Goal: Information Seeking & Learning: Learn about a topic

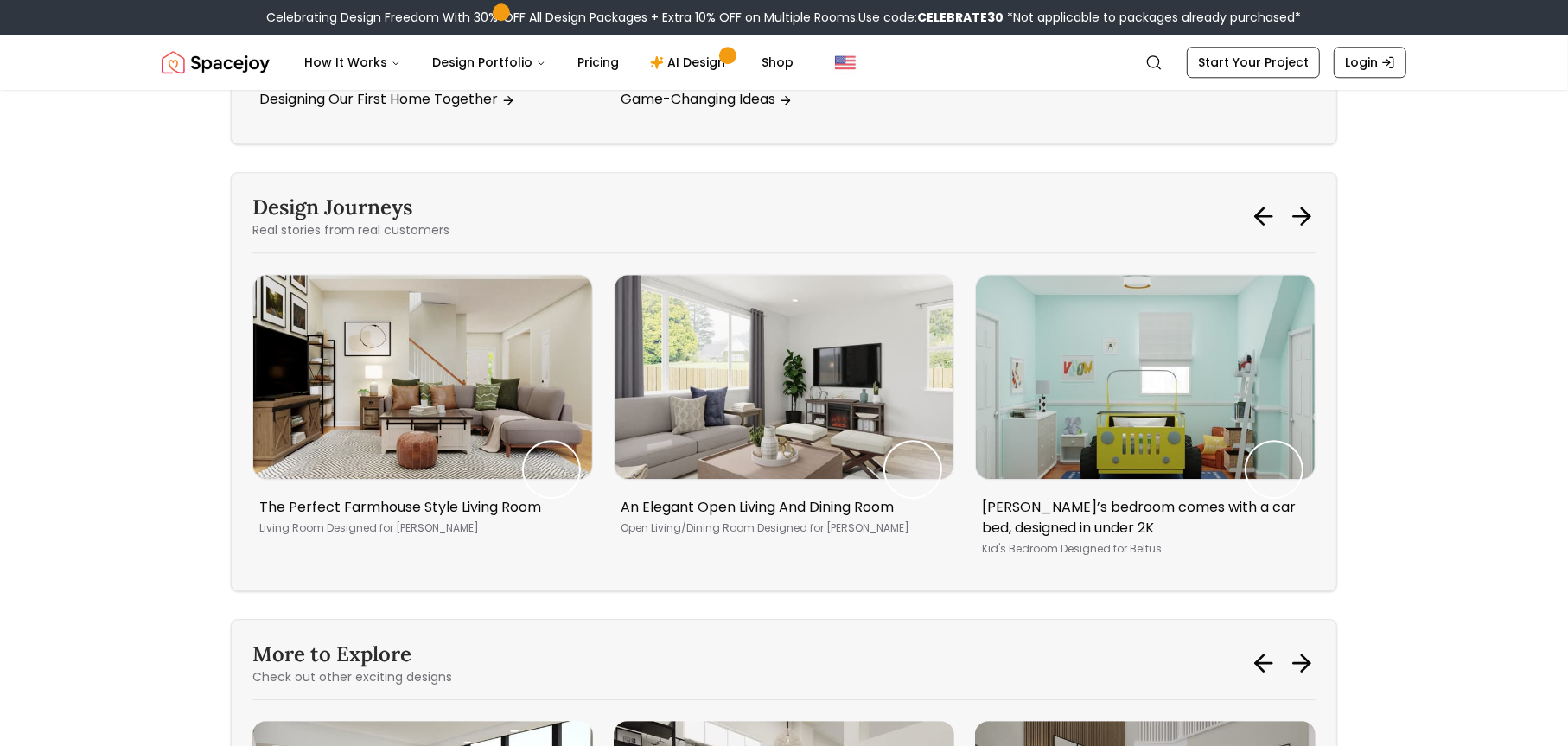
scroll to position [14699, 0]
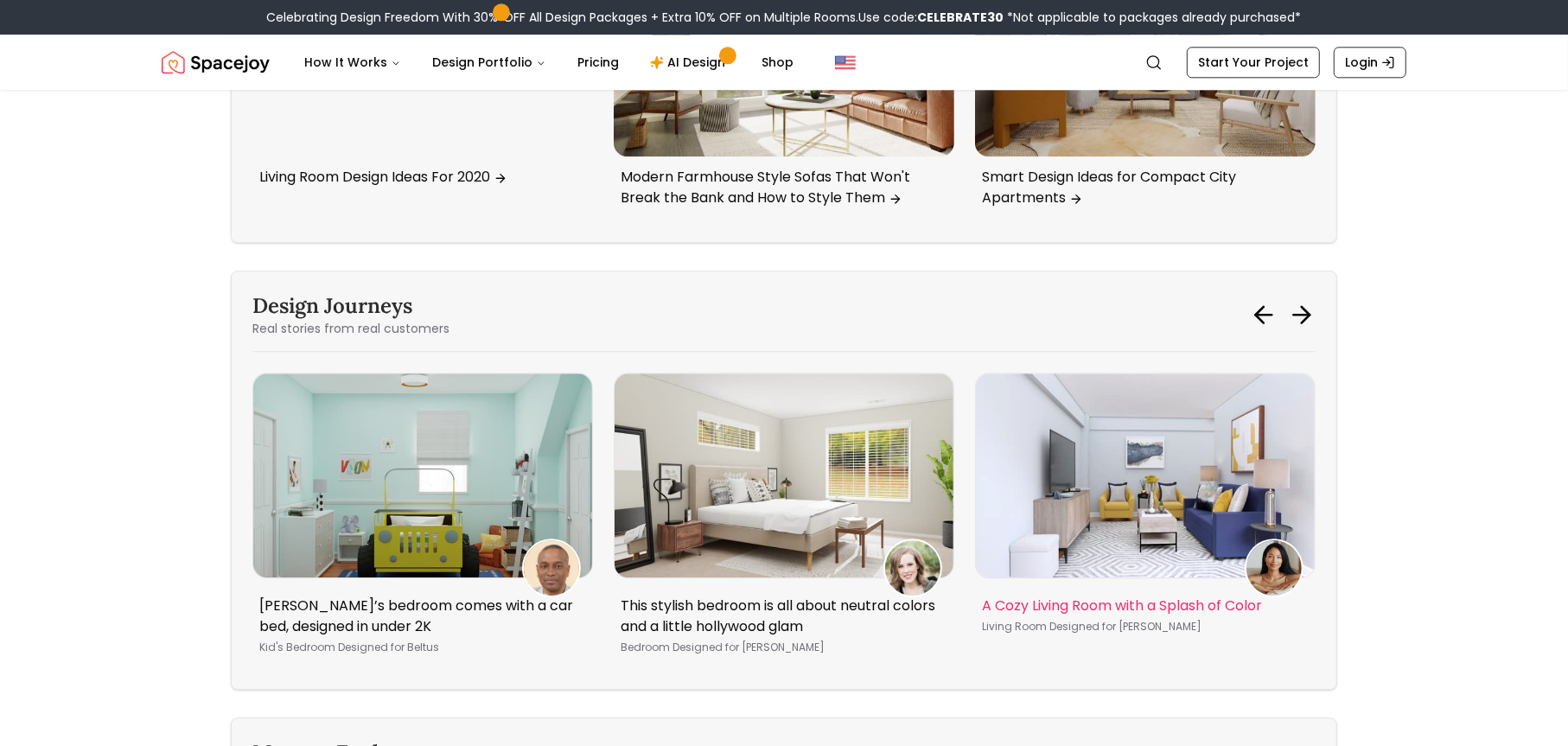
click at [999, 374] on img "5 / 5" at bounding box center [1145, 475] width 339 height 204
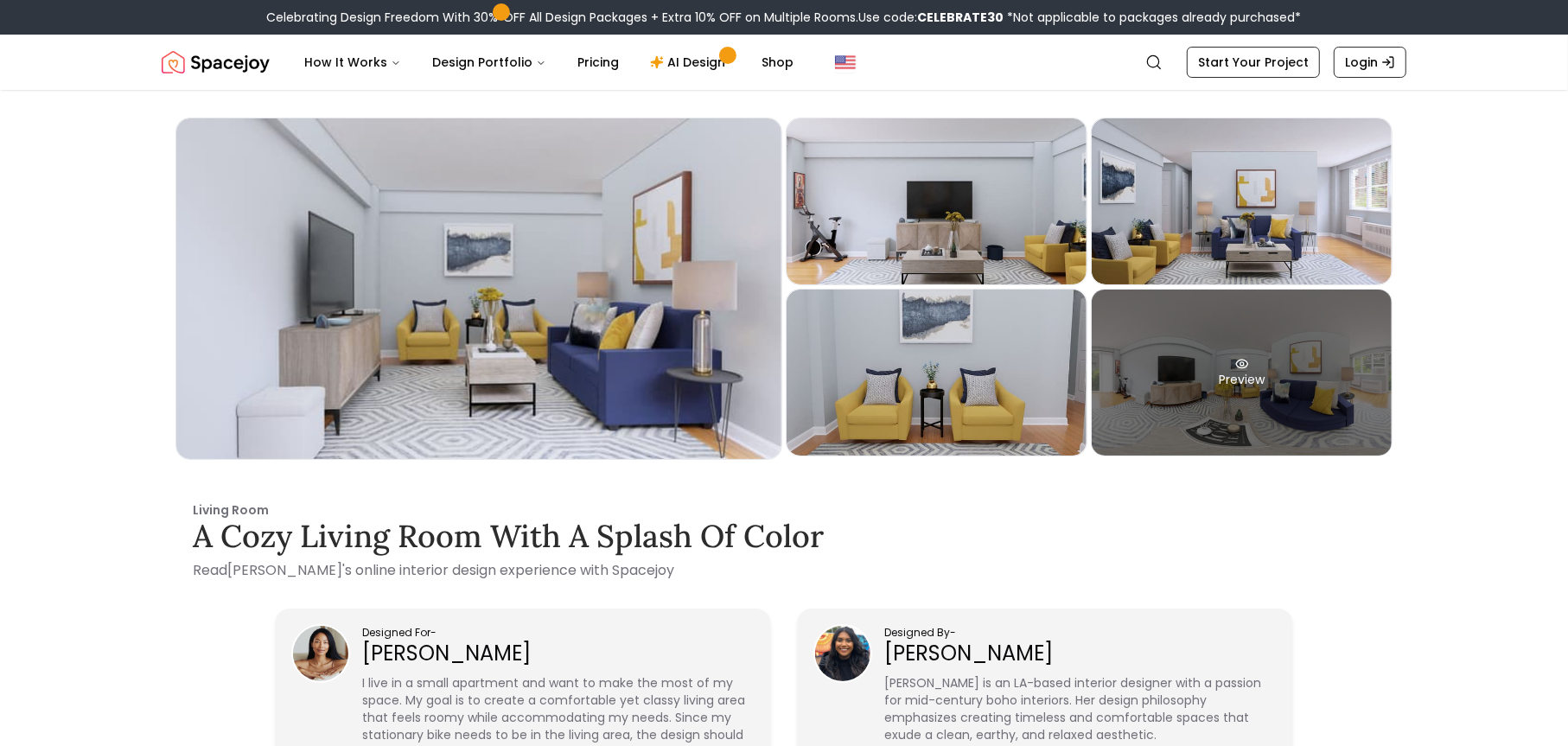
click at [1294, 385] on div "Preview" at bounding box center [1242, 372] width 300 height 166
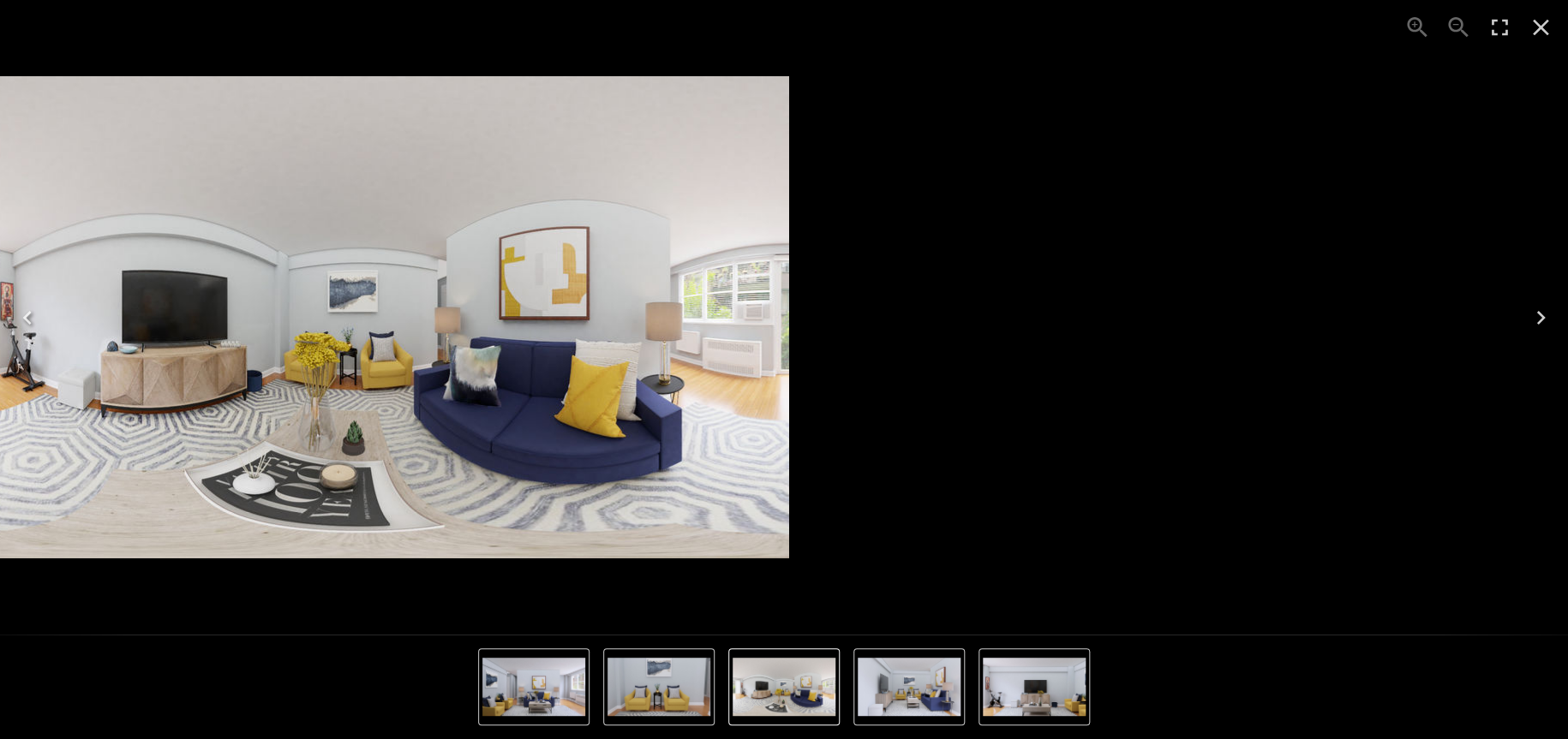
drag, startPoint x: 1147, startPoint y: 370, endPoint x: 689, endPoint y: 416, distance: 460.3
click at [689, 416] on img "5 of 5" at bounding box center [361, 317] width 857 height 483
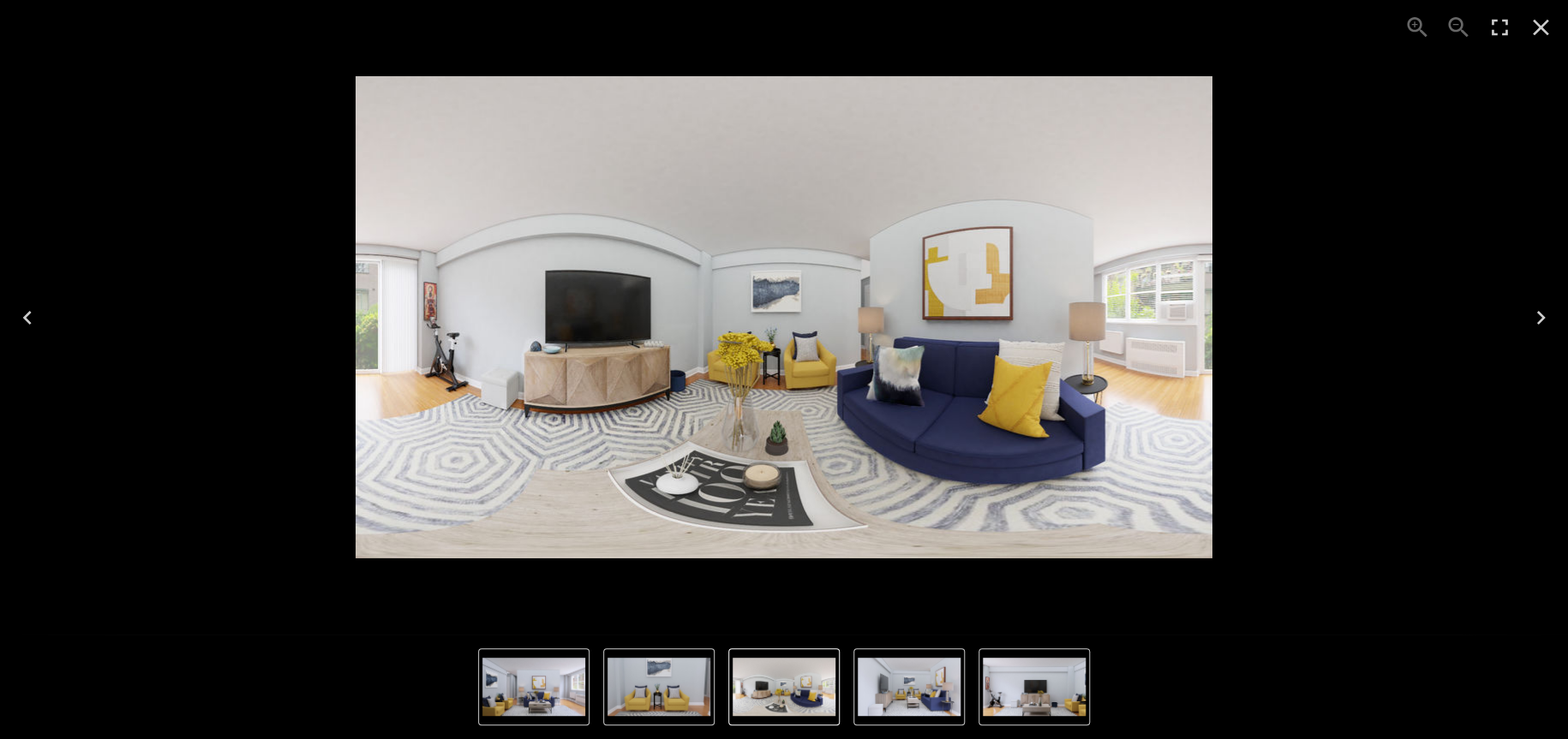
click at [1541, 313] on icon "Next" at bounding box center [1541, 317] width 27 height 27
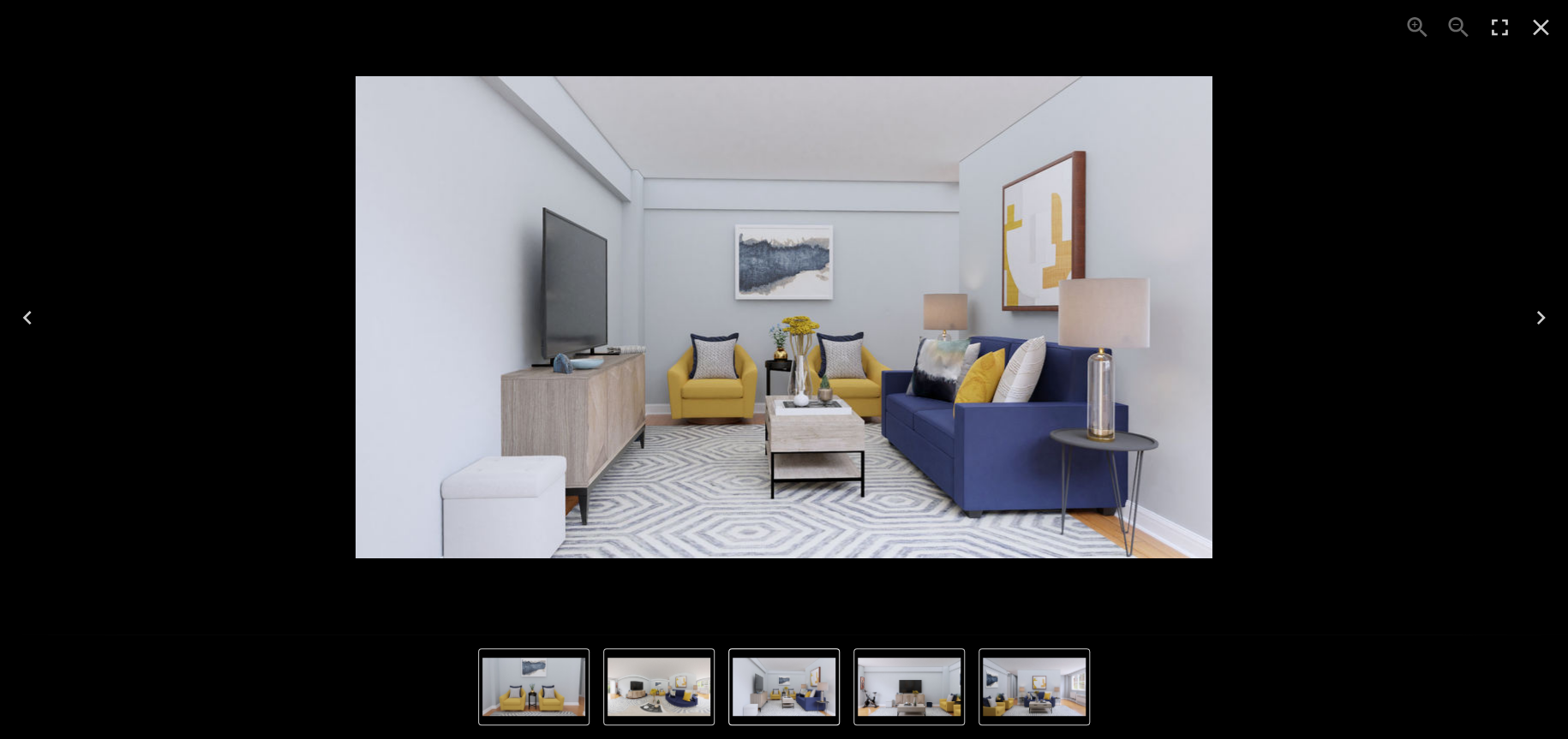
click at [1541, 313] on icon "Next" at bounding box center [1541, 317] width 27 height 27
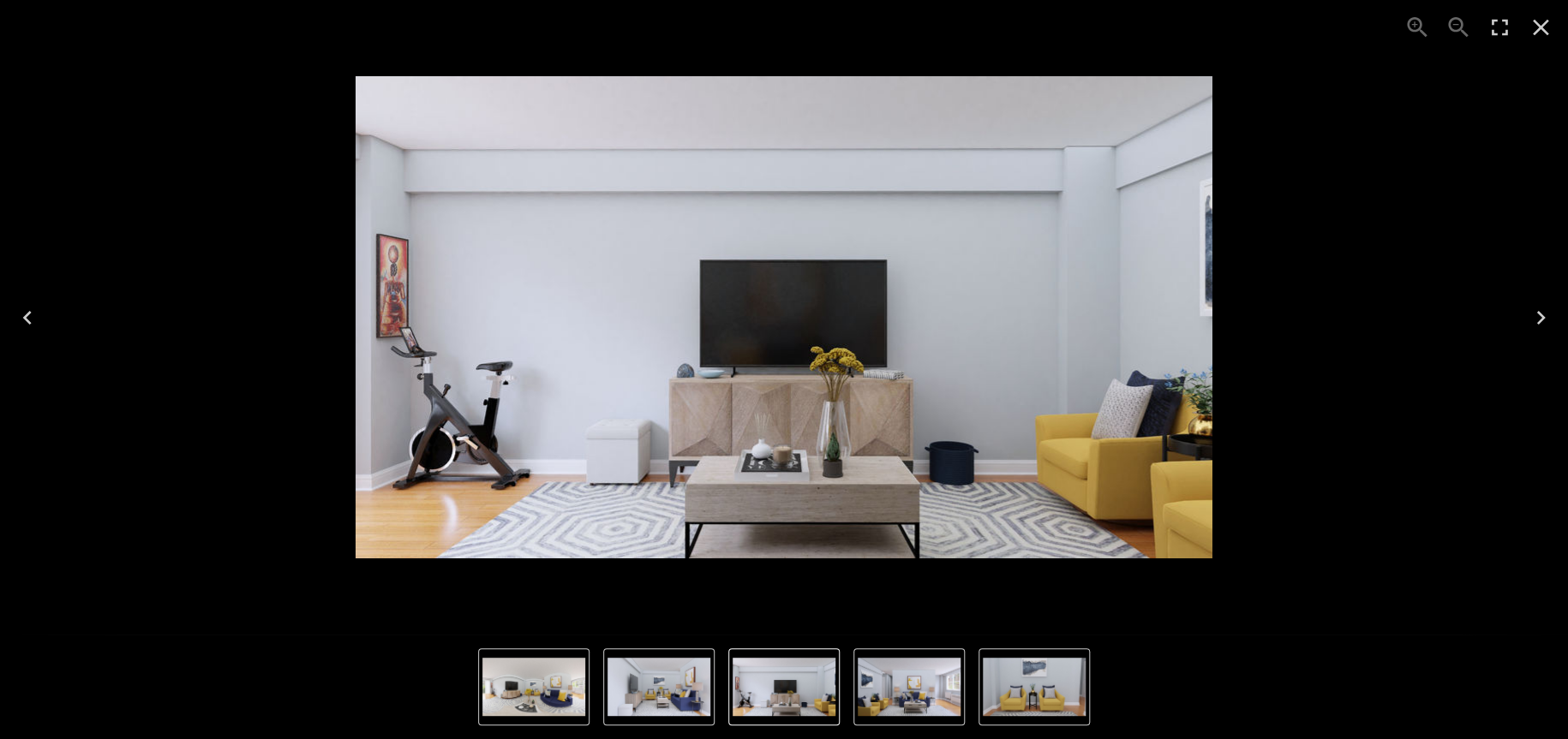
click at [1541, 313] on icon "Next" at bounding box center [1541, 317] width 27 height 27
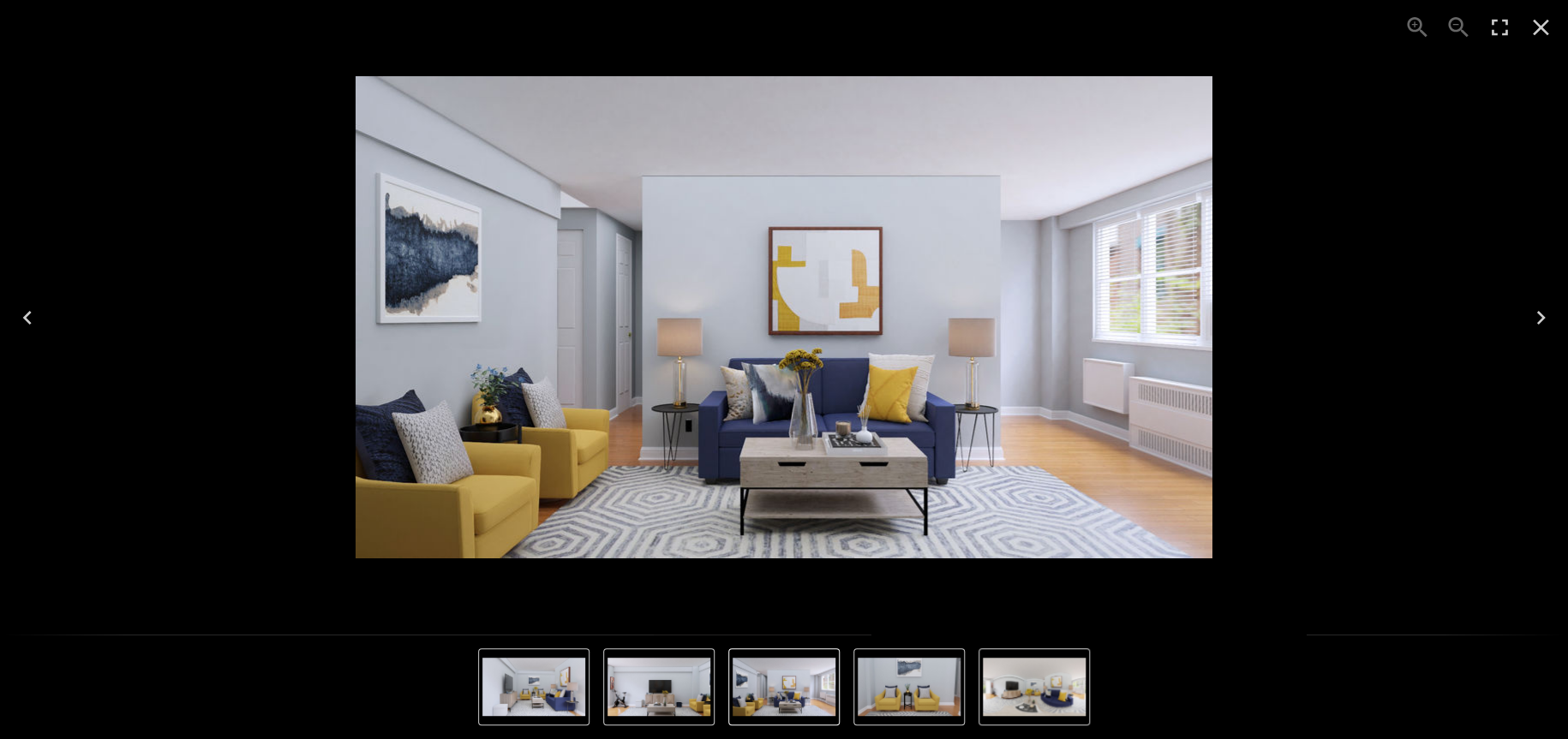
click at [1541, 313] on icon "Next" at bounding box center [1541, 317] width 27 height 27
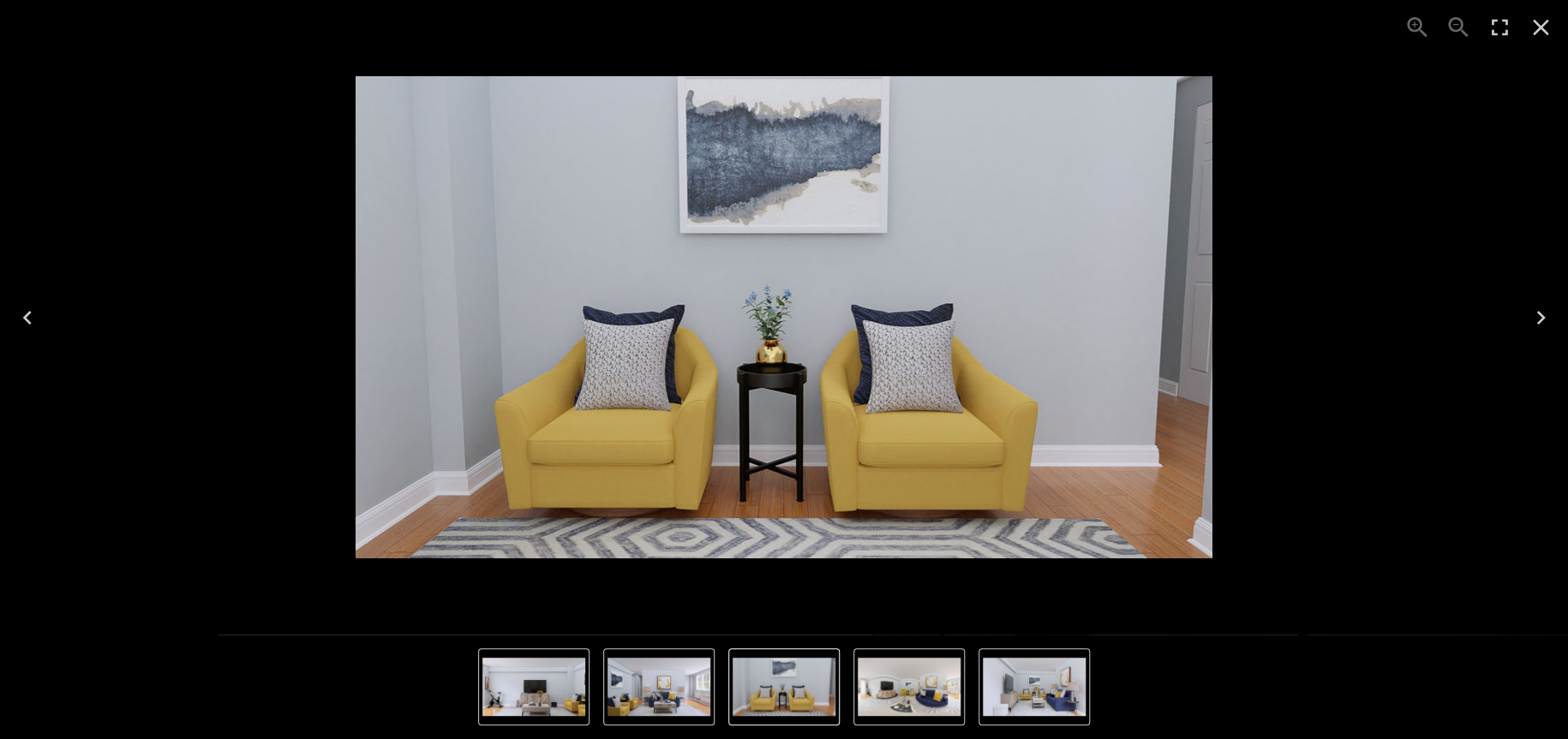
click at [1541, 313] on icon "Next" at bounding box center [1541, 317] width 27 height 27
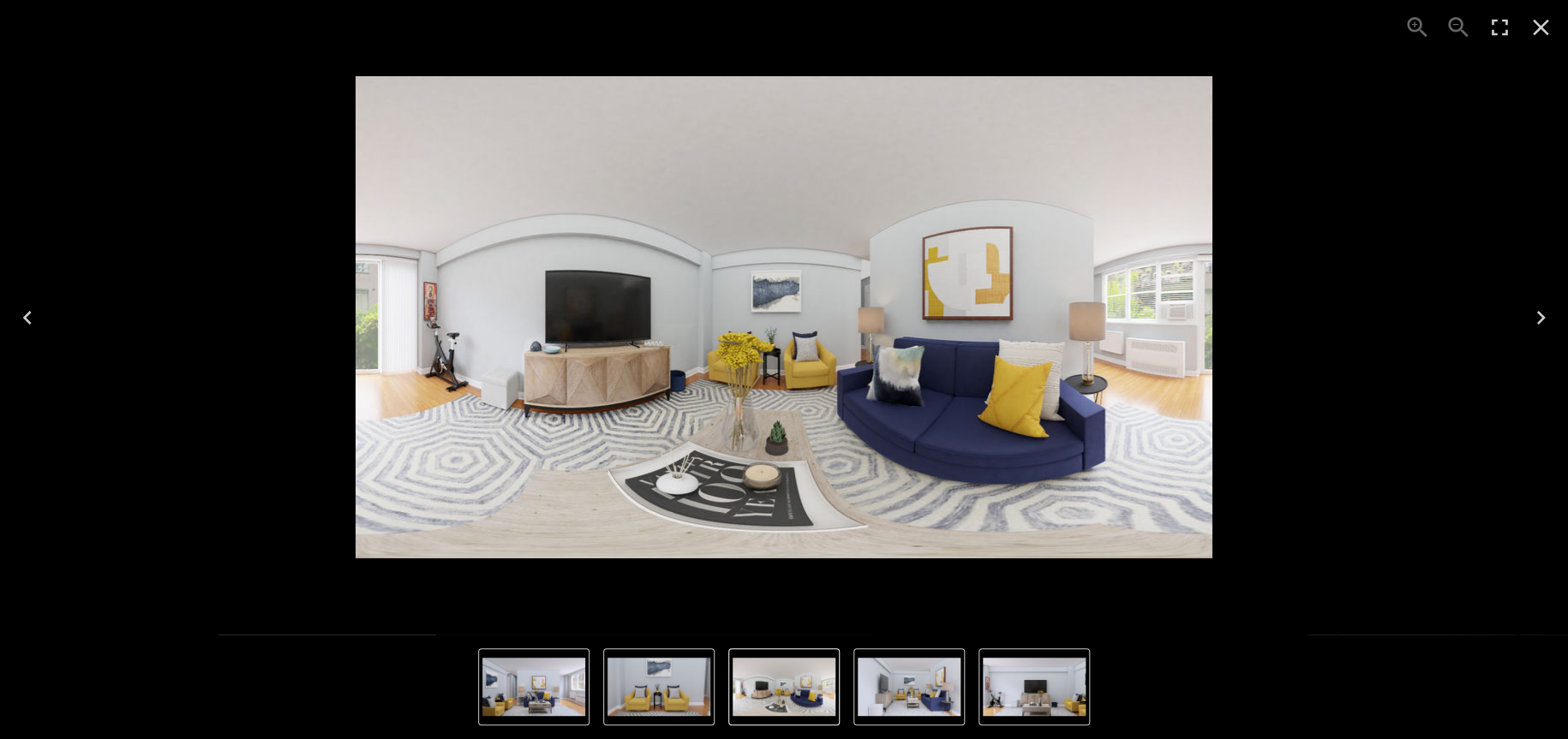
click at [17, 58] on div "5 of 5" at bounding box center [784, 317] width 1541 height 608
click at [1548, 26] on icon "Close" at bounding box center [1541, 27] width 27 height 27
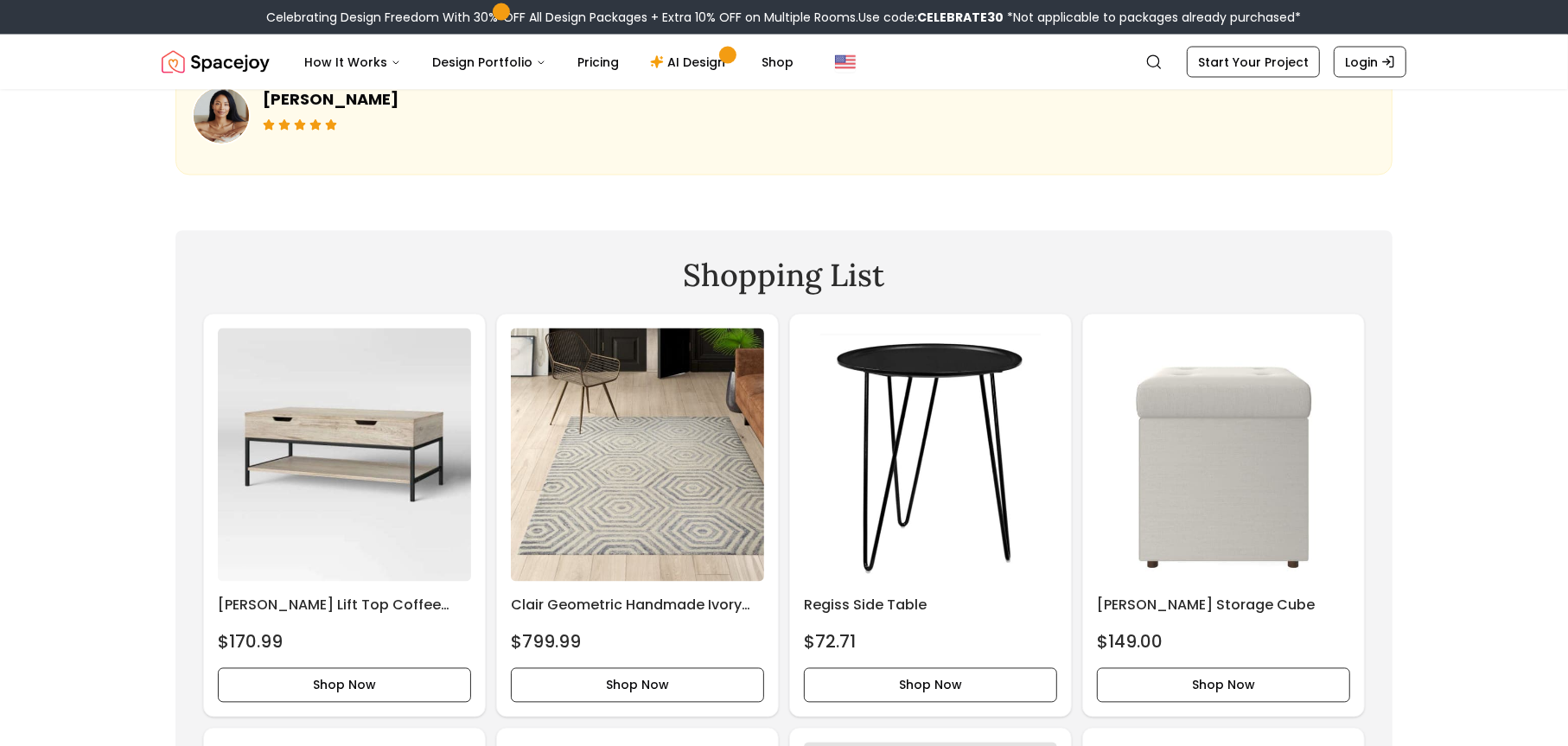
scroll to position [2680, 0]
